Goal: Book appointment/travel/reservation

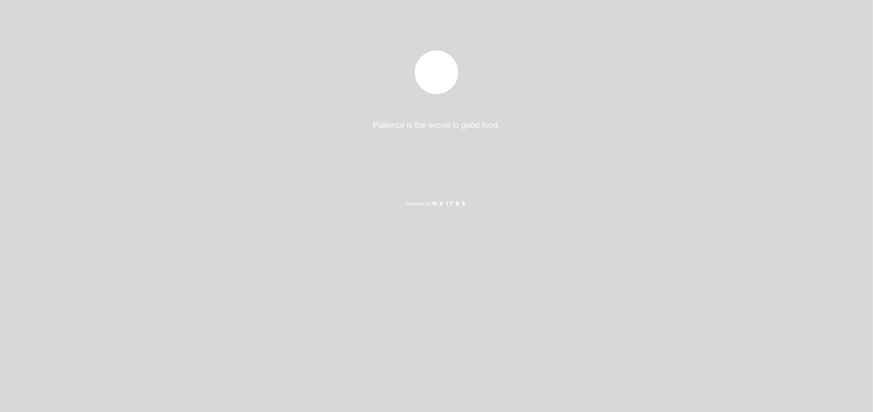
select select "es"
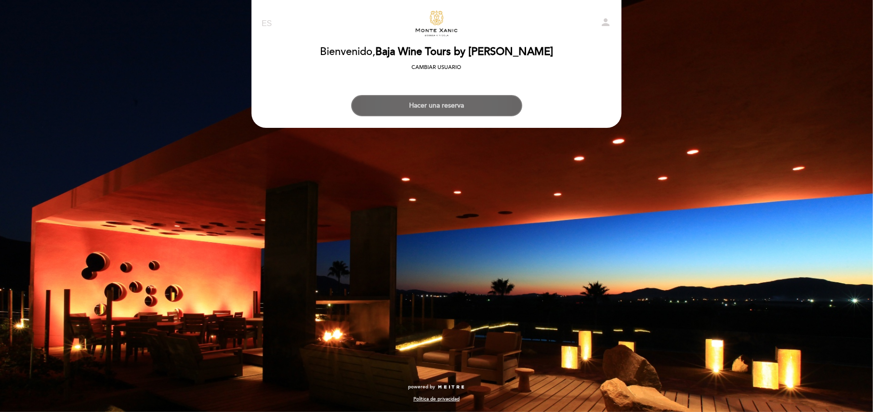
click at [433, 105] on button "Hacer una reserva" at bounding box center [436, 105] width 171 height 21
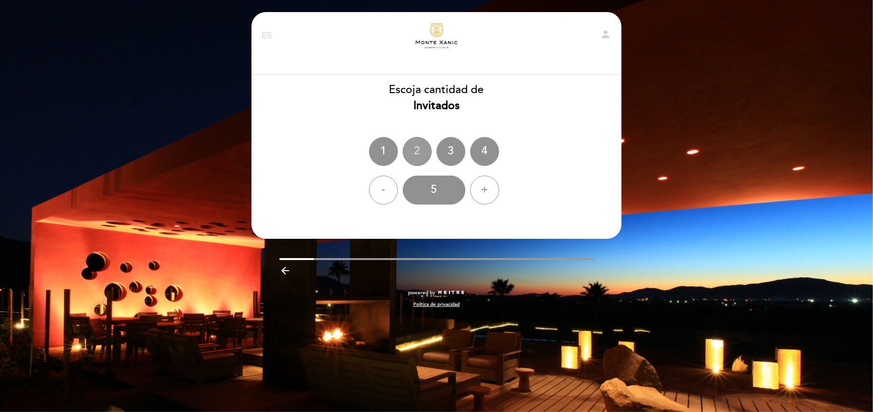
click at [422, 155] on div "2" at bounding box center [417, 151] width 29 height 29
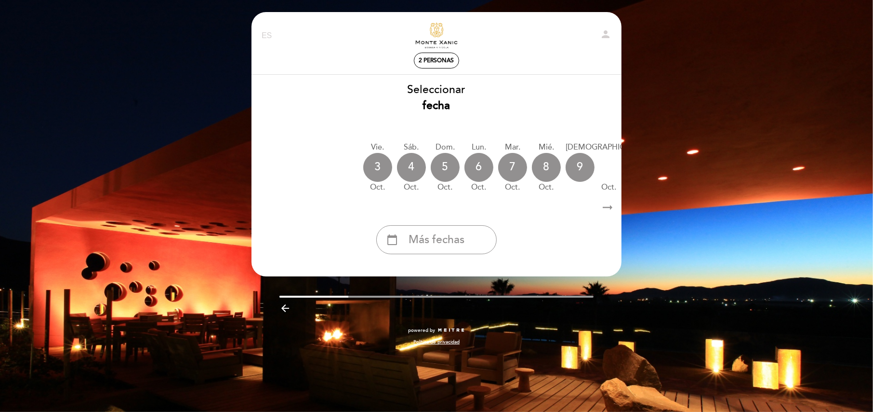
click at [610, 206] on icon "arrow_right_alt" at bounding box center [607, 207] width 14 height 21
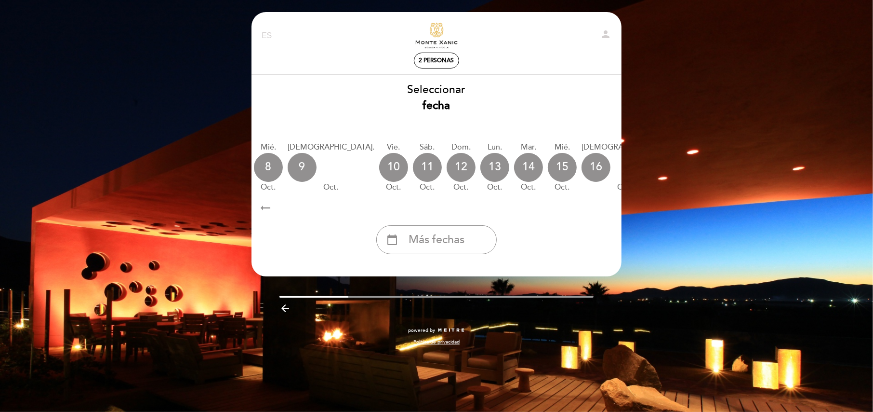
scroll to position [0, 281]
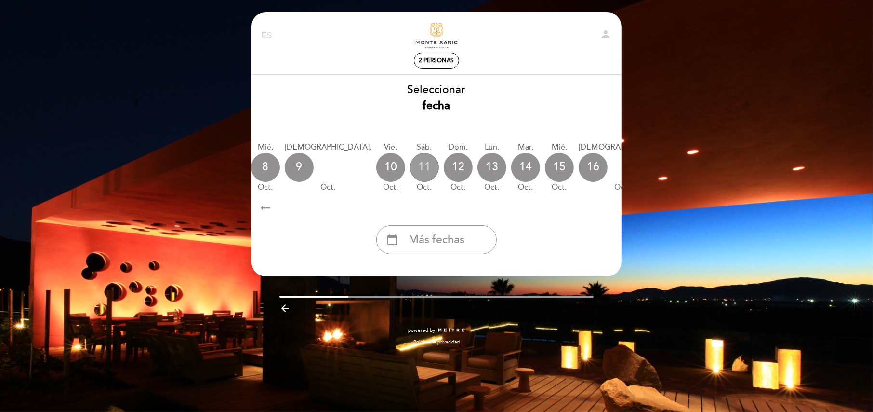
click at [410, 166] on div "11" at bounding box center [424, 167] width 29 height 29
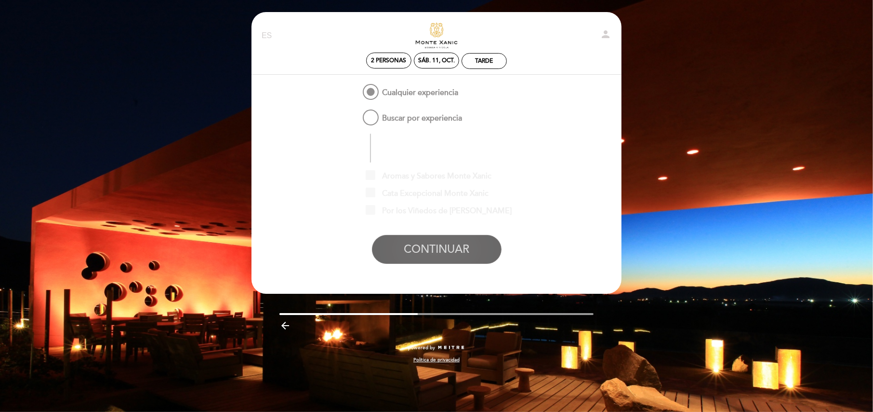
click at [415, 247] on button "CONTINUAR" at bounding box center [437, 249] width 130 height 29
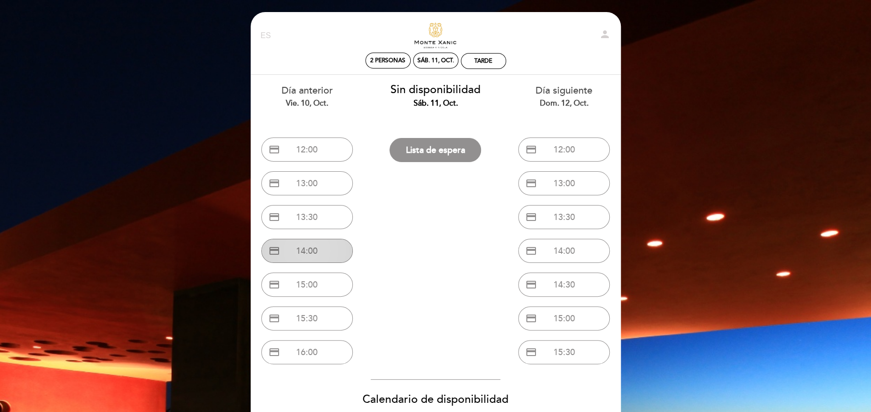
click at [310, 255] on button "credit_card 14:00" at bounding box center [307, 251] width 92 height 24
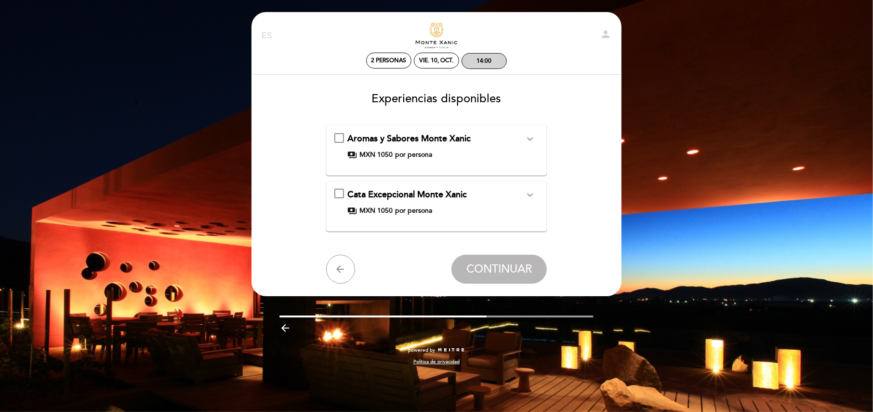
click at [477, 58] on div "14:00" at bounding box center [484, 60] width 15 height 7
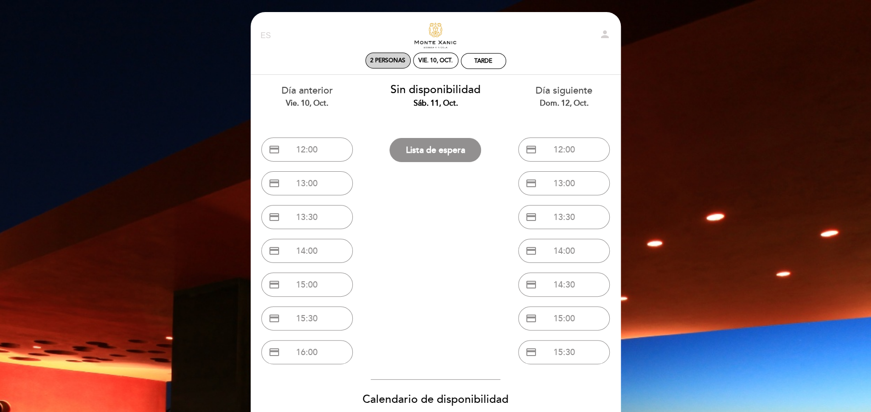
click at [386, 60] on span "2 personas" at bounding box center [387, 60] width 35 height 7
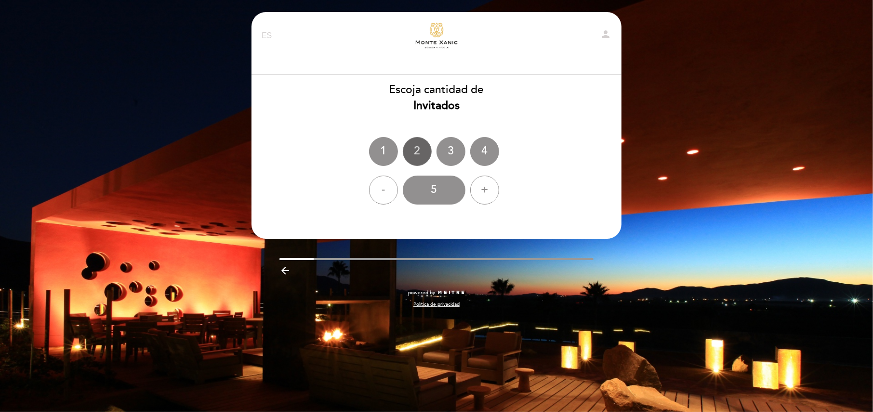
click at [422, 155] on div "2" at bounding box center [417, 151] width 29 height 29
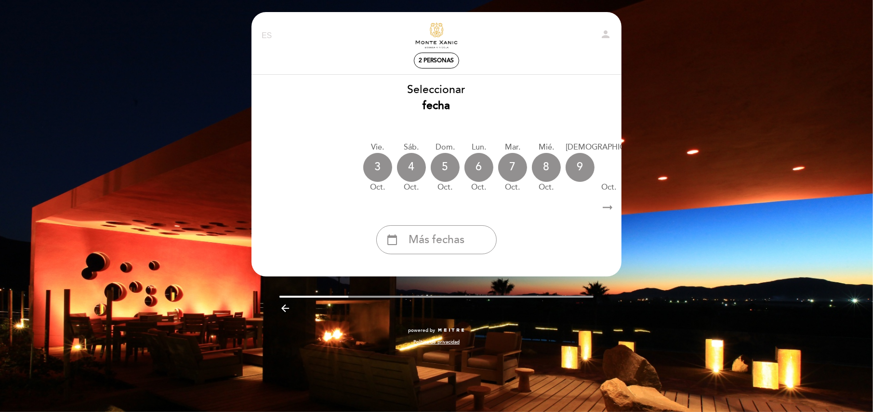
click at [605, 206] on icon "arrow_right_alt" at bounding box center [607, 207] width 14 height 21
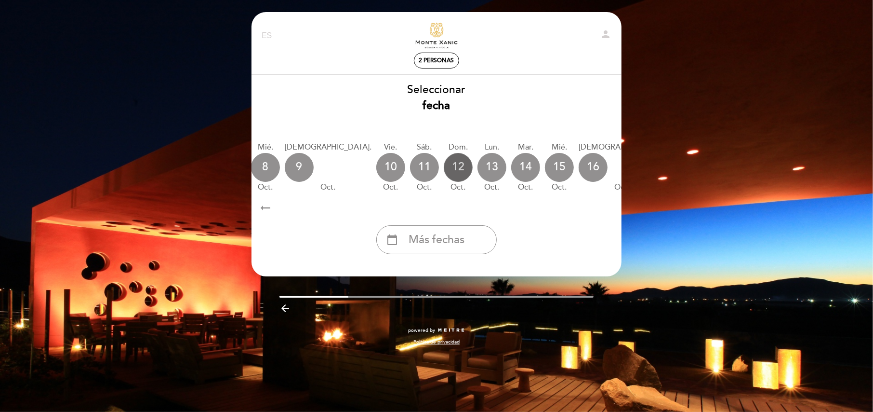
click at [444, 161] on div "12" at bounding box center [458, 167] width 29 height 29
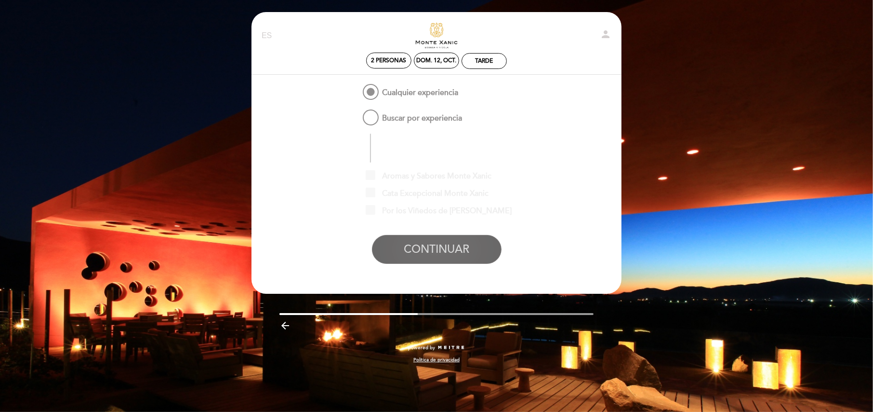
click at [424, 236] on button "CONTINUAR" at bounding box center [437, 249] width 130 height 29
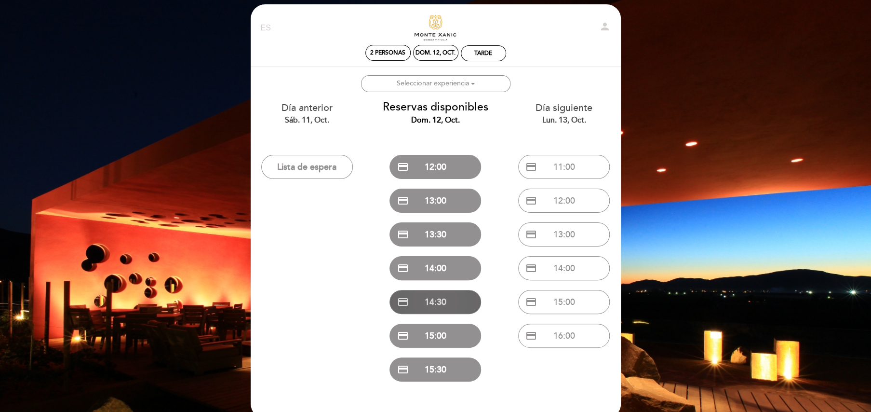
scroll to position [48, 0]
